Goal: Transaction & Acquisition: Purchase product/service

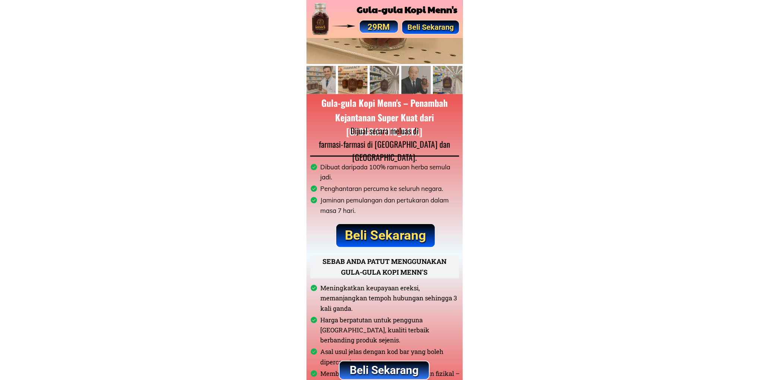
scroll to position [138, 0]
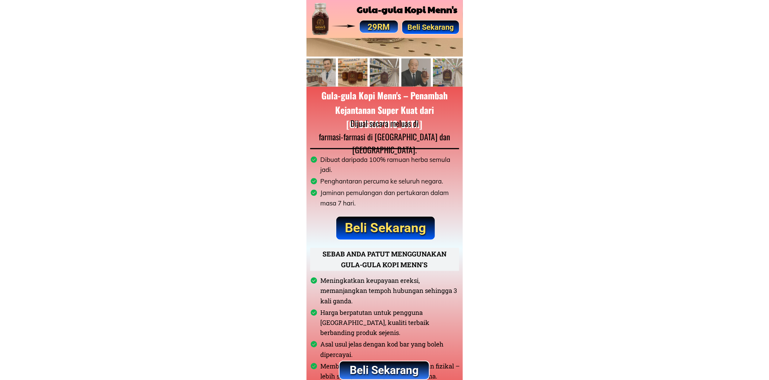
click at [403, 223] on p "Beli Sekarang" at bounding box center [385, 228] width 99 height 23
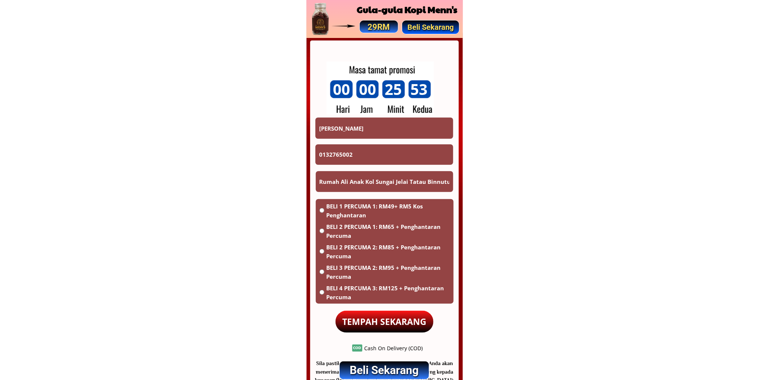
scroll to position [4364, 0]
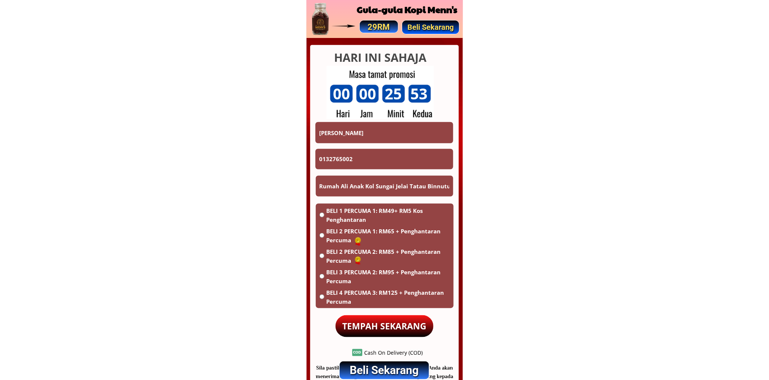
click at [407, 135] on input "Charlie Anak Andom" at bounding box center [384, 132] width 134 height 21
paste input "norfazli bin omar"
click at [407, 135] on input "norfazli bin omar" at bounding box center [384, 132] width 134 height 21
type input "norfazli bin omar"
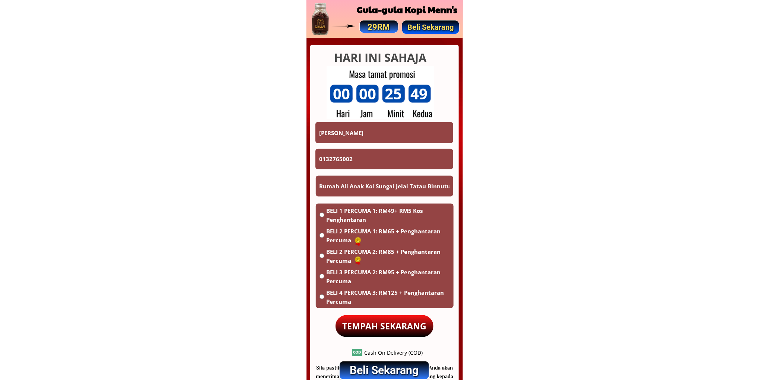
click at [373, 163] on input "0132765002" at bounding box center [384, 159] width 134 height 21
paste input "-2331514"
click at [329, 158] on input "013-2331514" at bounding box center [384, 159] width 134 height 21
type input "0132331514"
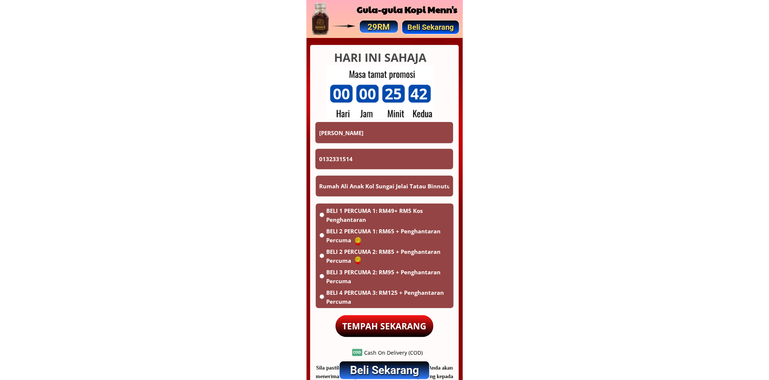
click at [367, 190] on input "Rumah Ali Anak Kol Sungai Jelai Tatau Binnutu" at bounding box center [385, 186] width 134 height 21
click at [368, 190] on input "Rumah Ali Anak Kol Sungai Jelai Tatau Binnutu" at bounding box center [385, 186] width 134 height 21
paste input "Sek KEB ulu gali 27600 Raub phg darul makmur"
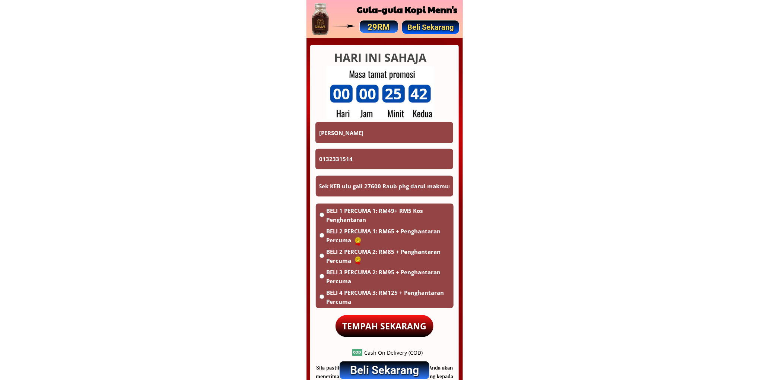
type input "Sek KEB ulu gali 27600 Raub phg darul makmur"
click at [348, 229] on span "BELI 2 PERCUMA 1: RM65 + Penghantaran Percuma" at bounding box center [388, 236] width 124 height 18
radio input "true"
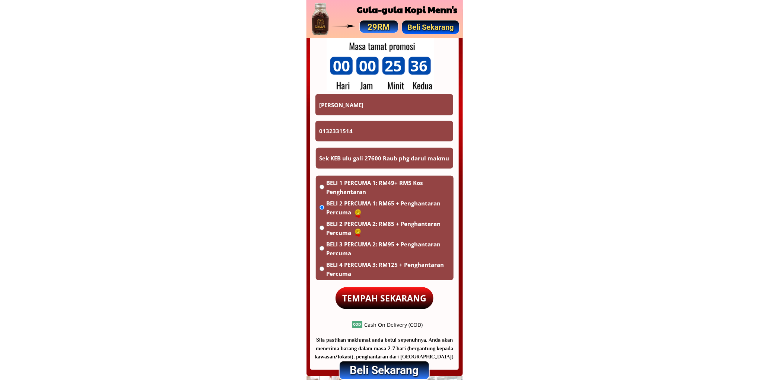
scroll to position [4433, 0]
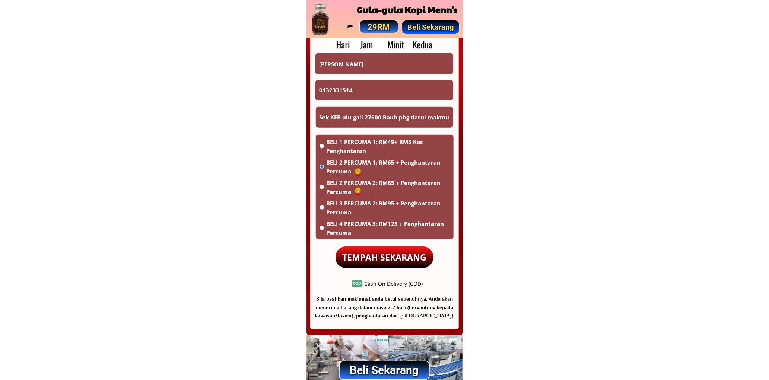
click at [378, 251] on p "TEMPAH SEKARANG" at bounding box center [385, 258] width 98 height 22
click at [377, 63] on input "norfazli bin omar" at bounding box center [384, 63] width 134 height 21
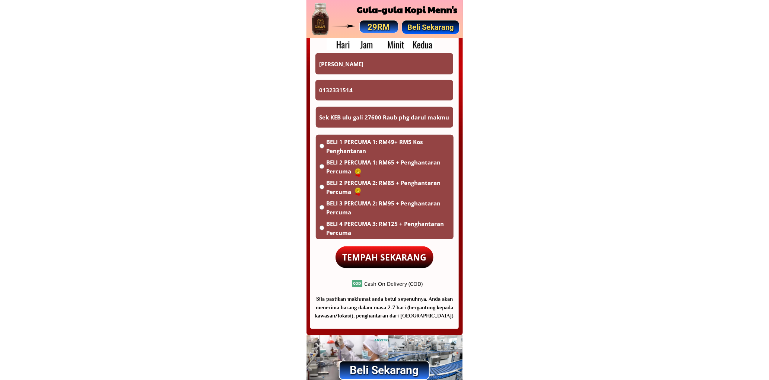
paste input "[PERSON_NAME]"
type input "[PERSON_NAME]"
click at [392, 92] on input "0132331514" at bounding box center [384, 90] width 134 height 21
paste input "69344808"
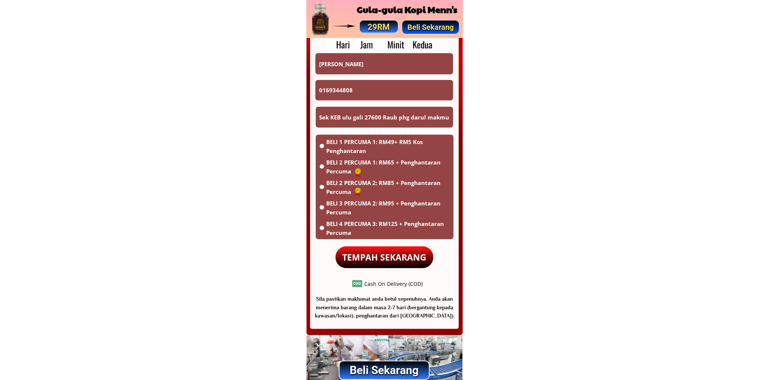
type input "0169344808"
click at [379, 116] on input "Sek KEB ulu gali 27600 Raub phg darul makmur" at bounding box center [385, 117] width 134 height 21
paste input "[GEOGRAPHIC_DATA] 89700 bongawan [GEOGRAPHIC_DATA]"
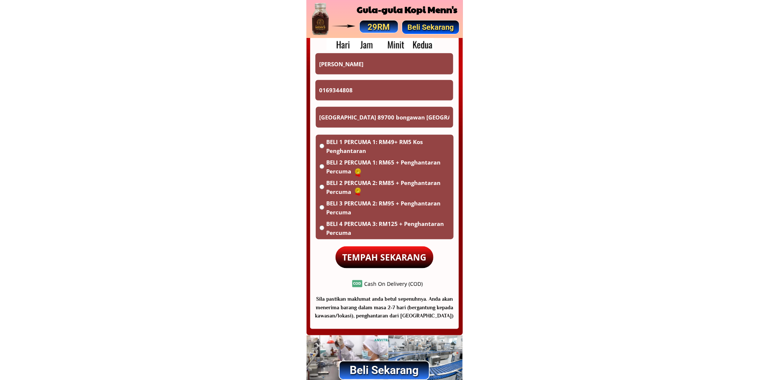
scroll to position [0, 7]
type input "[GEOGRAPHIC_DATA] 89700 bongawan [GEOGRAPHIC_DATA]"
click at [352, 145] on span "BELI 1 PERCUMA 1: RM49+ RM5 Kos Penghantaran" at bounding box center [388, 146] width 124 height 18
radio input "true"
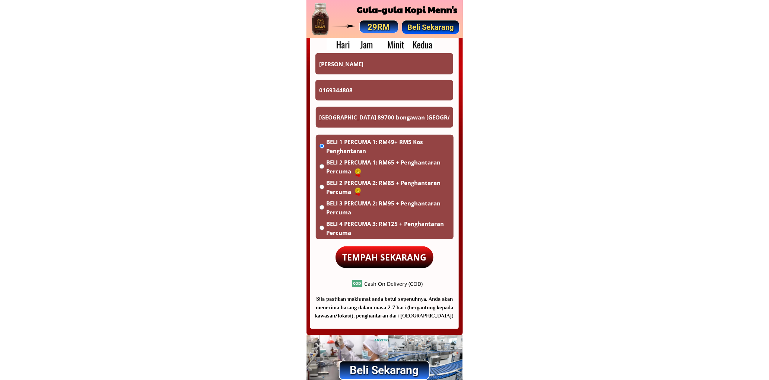
click at [389, 263] on p "TEMPAH SEKARANG" at bounding box center [385, 258] width 98 height 22
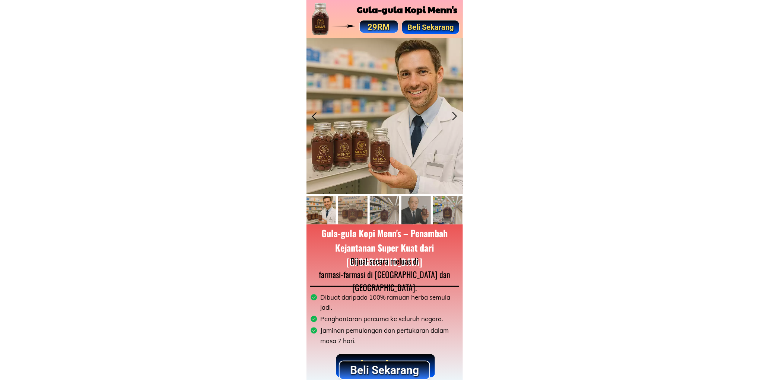
click at [372, 371] on p "Beli Sekarang" at bounding box center [384, 371] width 89 height 18
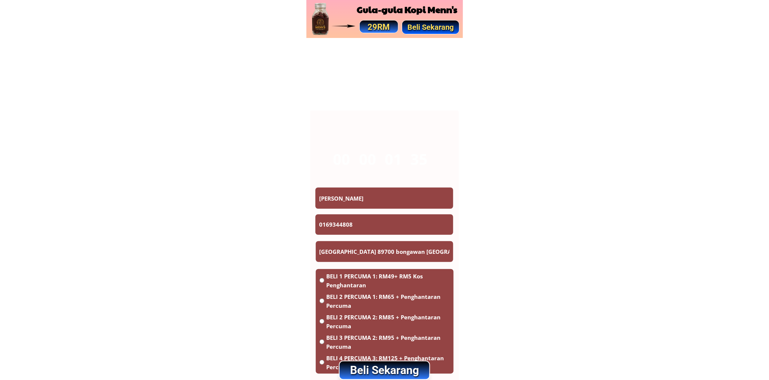
scroll to position [4364, 0]
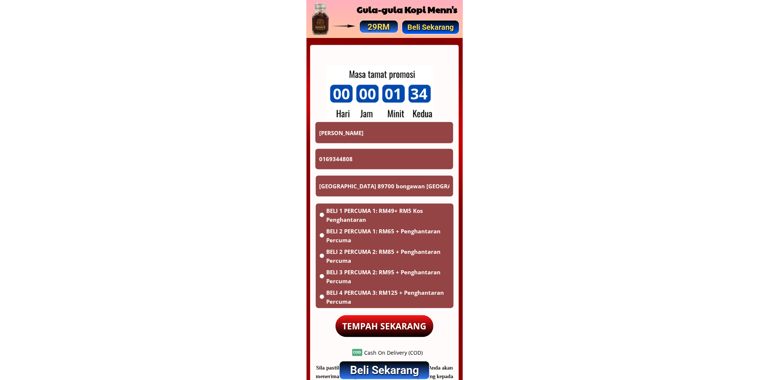
click at [382, 120] on div at bounding box center [384, 222] width 148 height 354
click at [378, 130] on input "[PERSON_NAME]" at bounding box center [384, 132] width 134 height 21
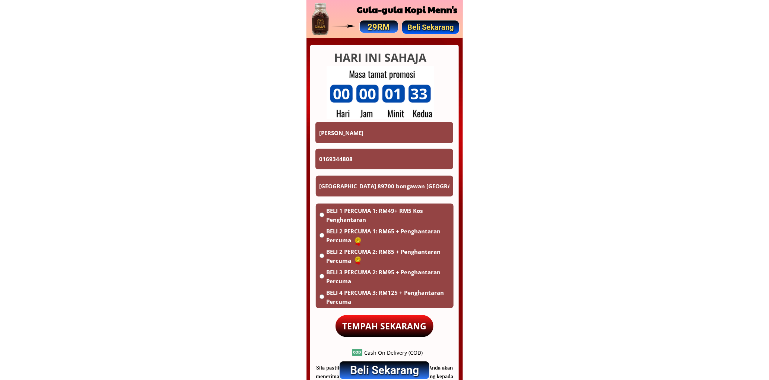
paste input "Chieng Chiew"
type input "Chieng Chiew"
click at [358, 143] on form "TEMPAH SEKARANG Chieng Chiew 0169344808 [GEOGRAPHIC_DATA] 89700 bongawan [GEOGR…" at bounding box center [384, 230] width 139 height 216
click at [362, 154] on input "0169344808" at bounding box center [384, 159] width 134 height 21
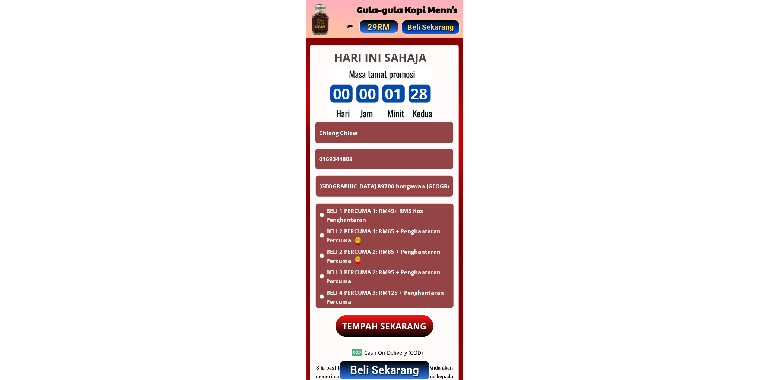
click at [362, 154] on input "0169344808" at bounding box center [384, 159] width 134 height 21
paste input "3839707"
type input "0138397078"
click at [359, 188] on input "[GEOGRAPHIC_DATA] 89700 bongawan [GEOGRAPHIC_DATA]" at bounding box center [385, 186] width 134 height 21
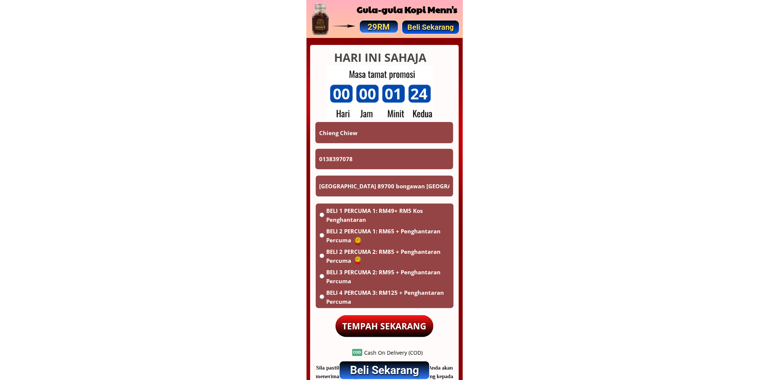
click at [359, 188] on input "[GEOGRAPHIC_DATA] 89700 bongawan [GEOGRAPHIC_DATA]" at bounding box center [385, 186] width 134 height 21
paste input "Sarikei"
type input "Sarikei"
click at [353, 216] on span "BELI 1 PERCUMA 1: RM49+ RM5 Kos Penghantaran" at bounding box center [388, 215] width 124 height 18
radio input "true"
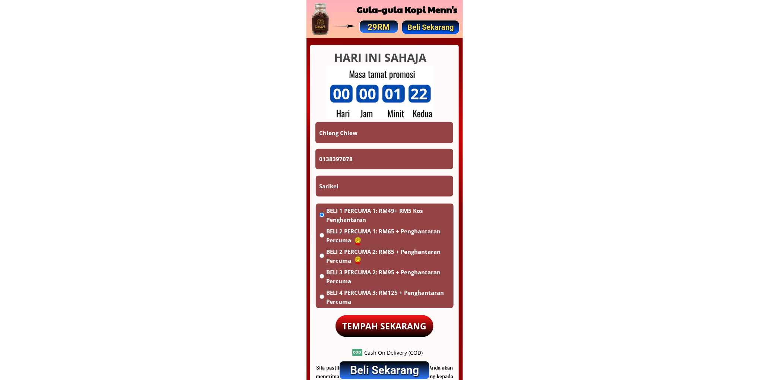
drag, startPoint x: 363, startPoint y: 312, endPoint x: 364, endPoint y: 318, distance: 6.2
click at [363, 312] on form "TEMPAH SEKARANG Chieng Chiew 0138397078 Sarikei BELI 1 PERCUMA 1: RM49+ RM5 Kos…" at bounding box center [384, 230] width 139 height 216
drag, startPoint x: 364, startPoint y: 318, endPoint x: 374, endPoint y: 313, distance: 10.5
click at [364, 318] on p "TEMPAH SEKARANG" at bounding box center [385, 327] width 98 height 22
